Goal: Connect with others: Connect with others

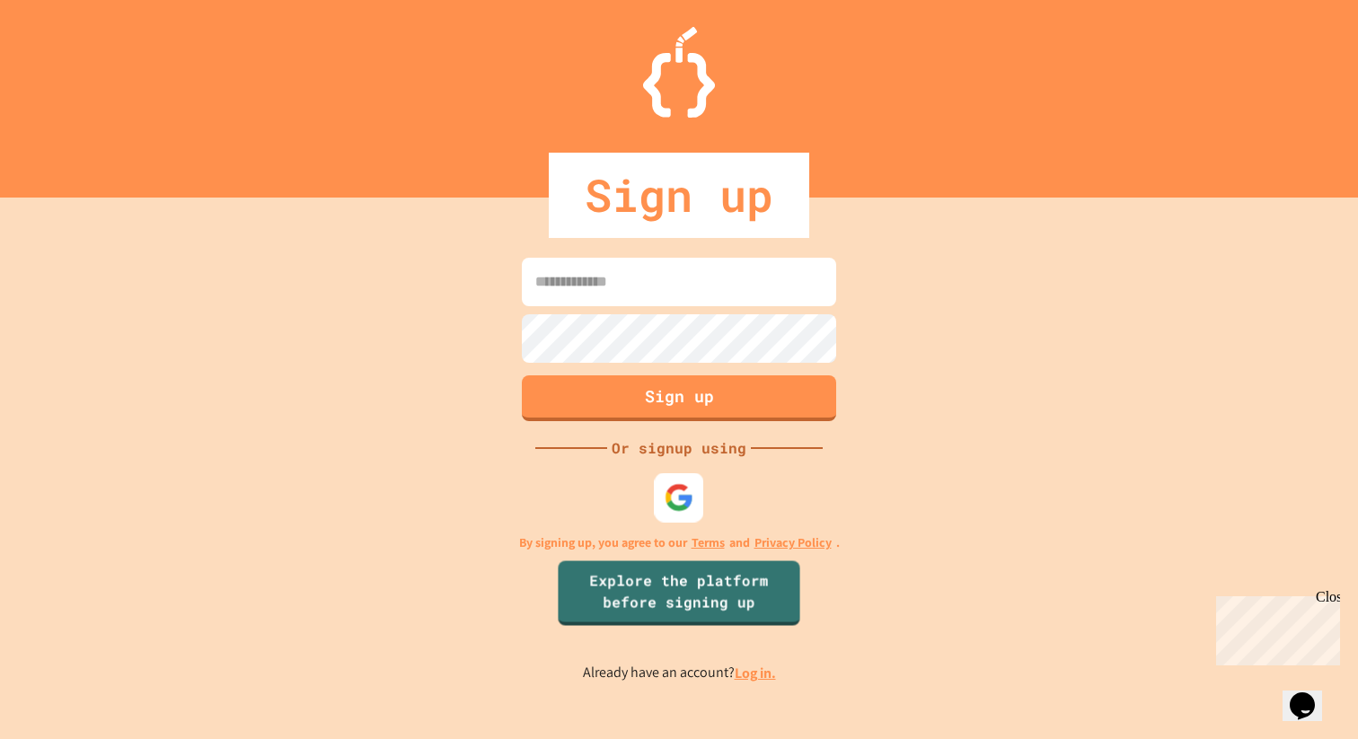
click at [667, 512] on div at bounding box center [679, 497] width 49 height 49
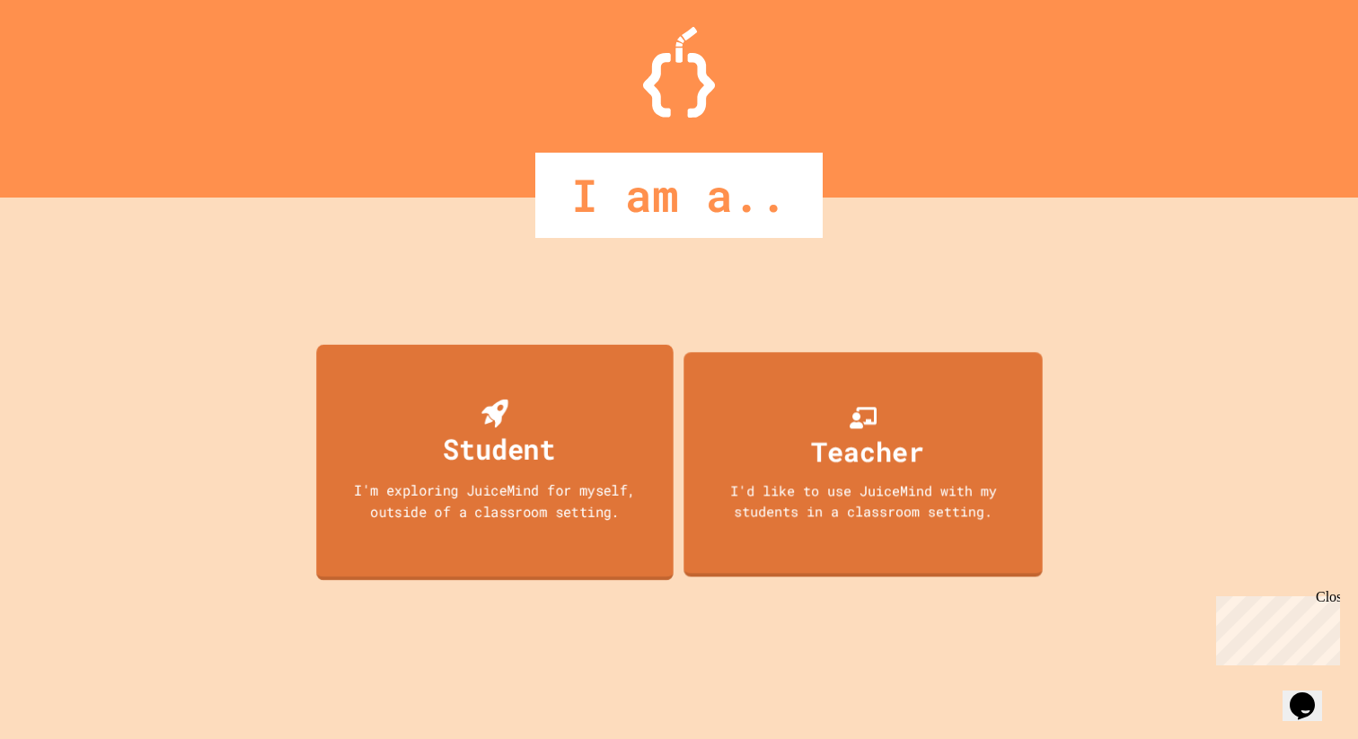
click at [602, 558] on div "Student I'm exploring JuiceMind for myself, outside of a classroom setting." at bounding box center [494, 462] width 357 height 236
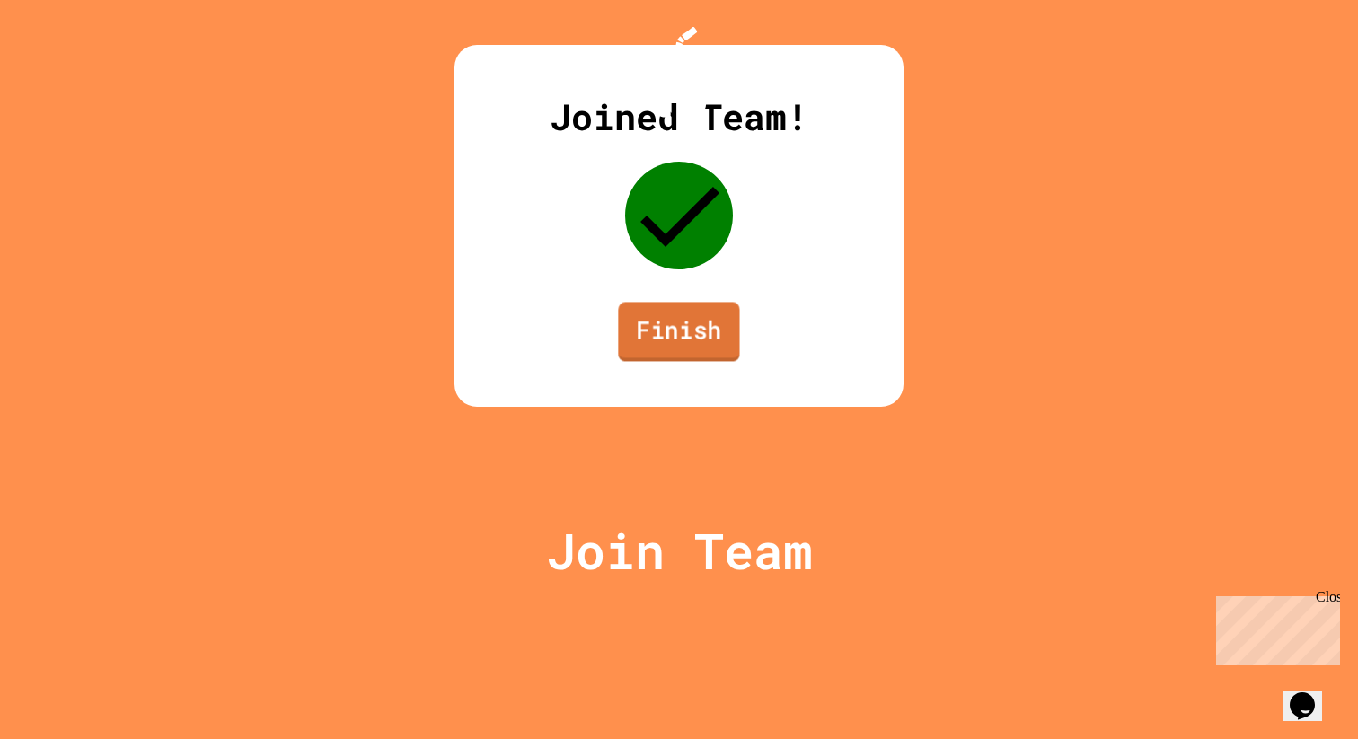
click at [690, 361] on link "Finish" at bounding box center [678, 331] width 121 height 59
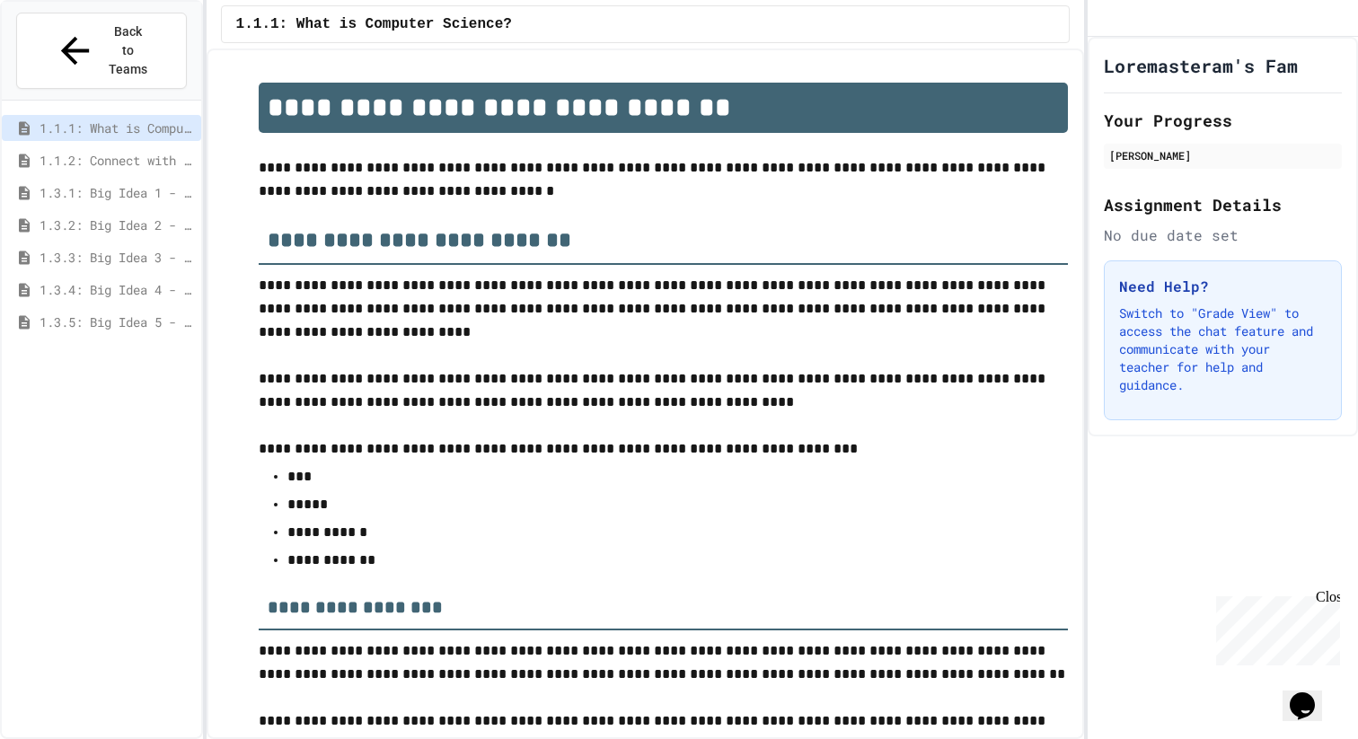
scroll to position [2826, 0]
